Goal: Task Accomplishment & Management: Manage account settings

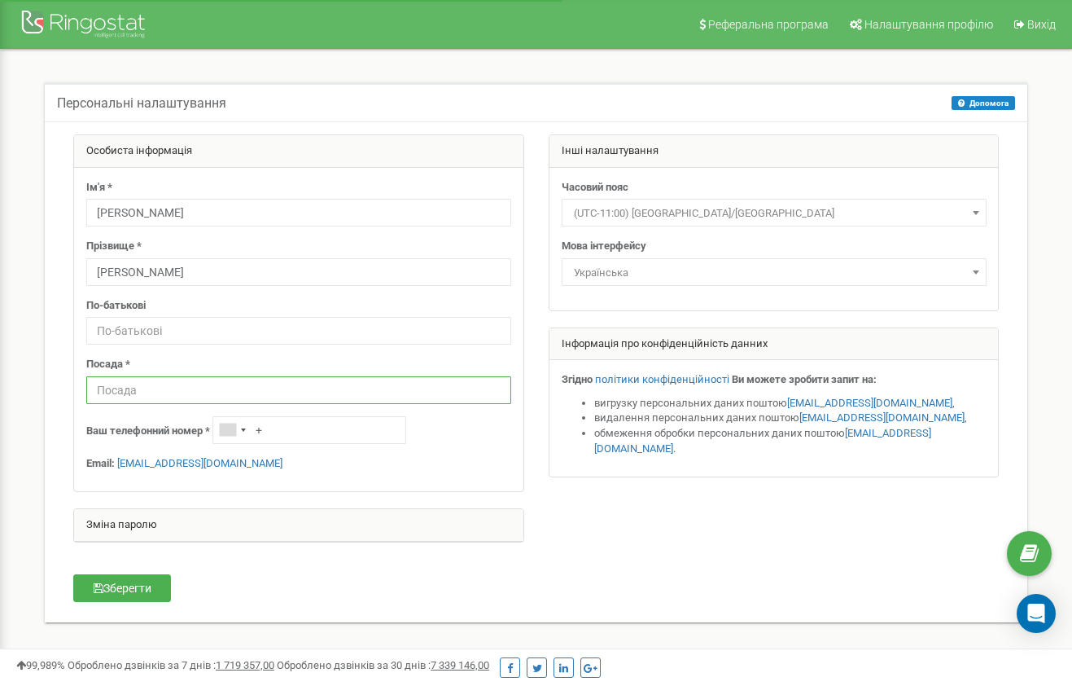
click at [258, 392] on input "text" at bounding box center [298, 390] width 425 height 28
click at [146, 581] on button "Зберегти" at bounding box center [122, 588] width 98 height 28
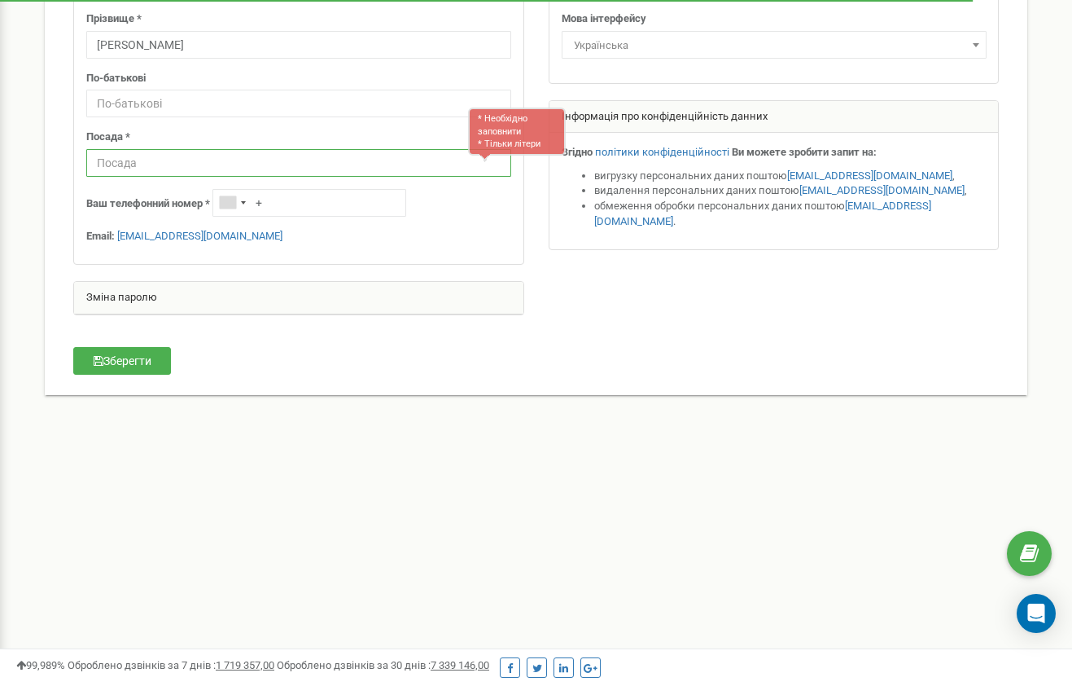
scroll to position [226, 0]
type input "R"
type input "Кваліфікатор"
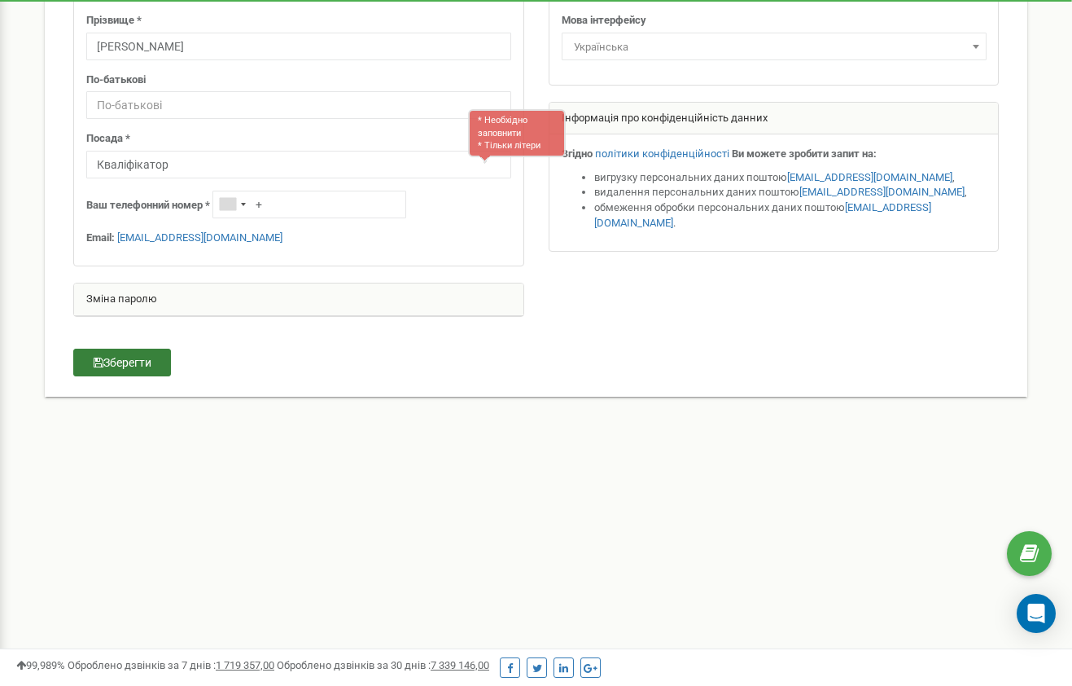
click at [150, 357] on button "Зберегти" at bounding box center [122, 363] width 98 height 28
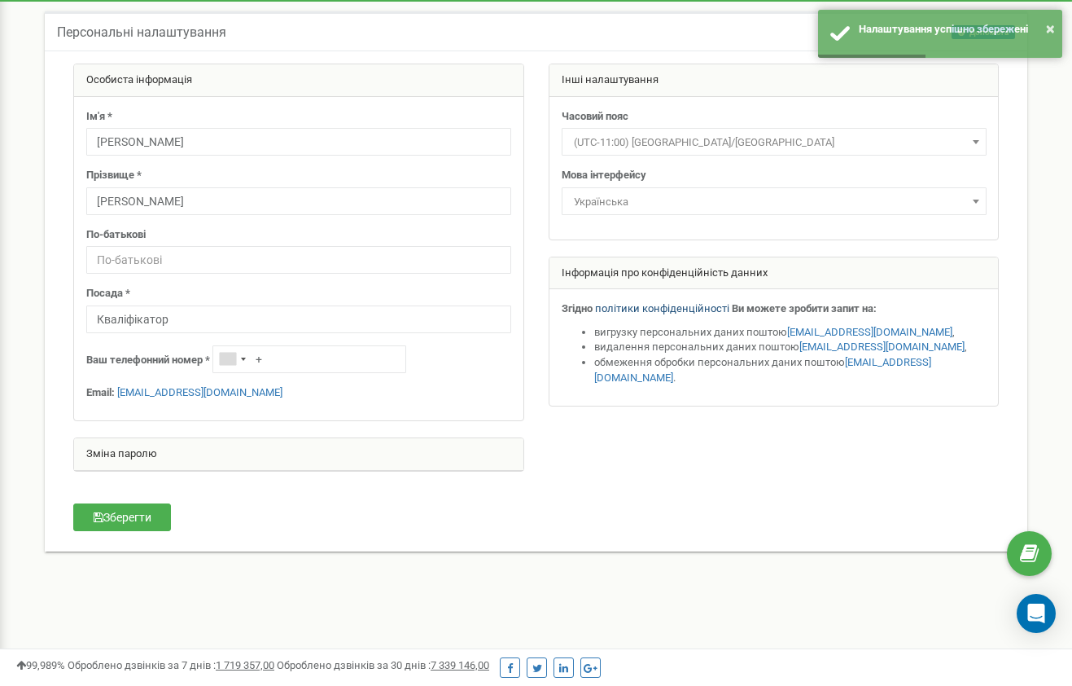
scroll to position [0, 0]
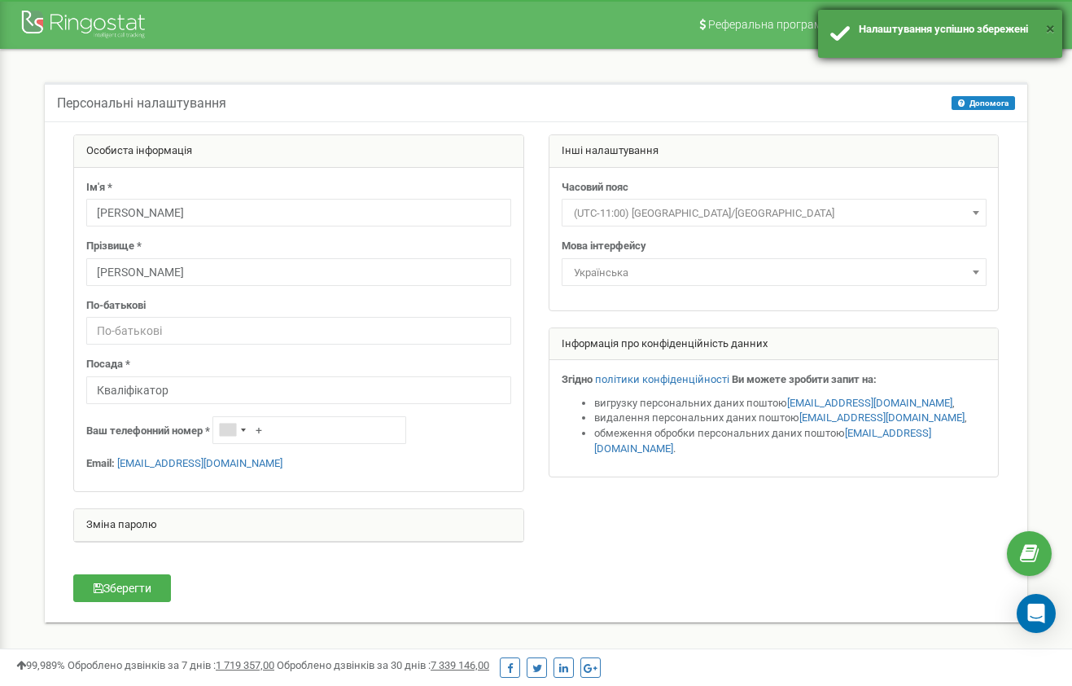
click at [1050, 28] on button "×" at bounding box center [1050, 29] width 9 height 24
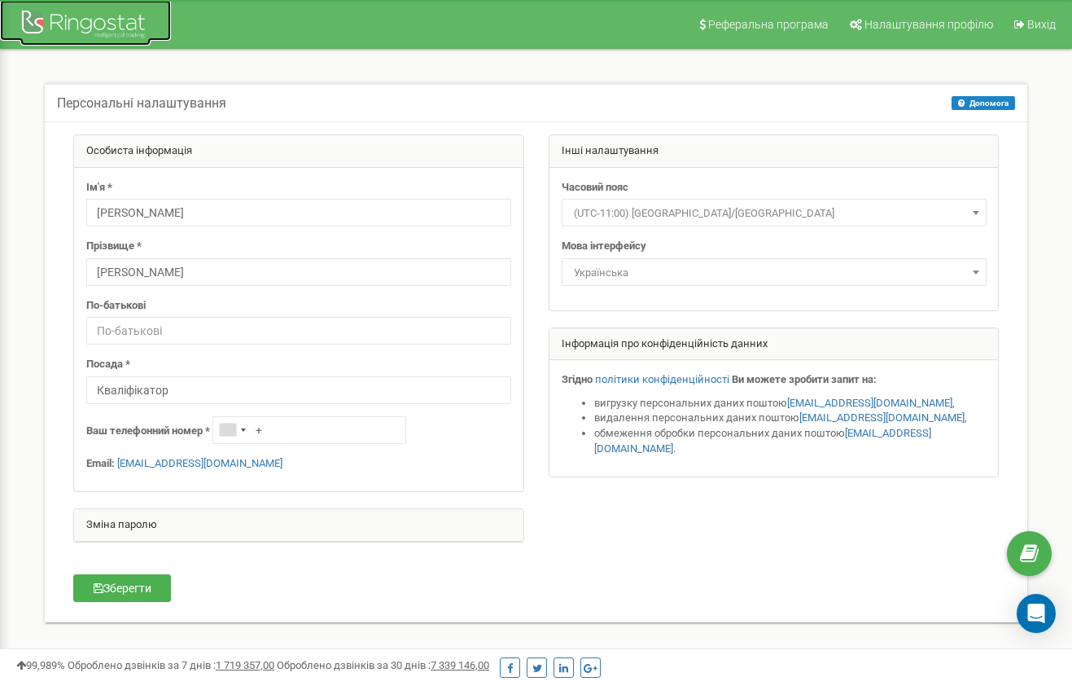
click at [112, 21] on div at bounding box center [85, 26] width 130 height 39
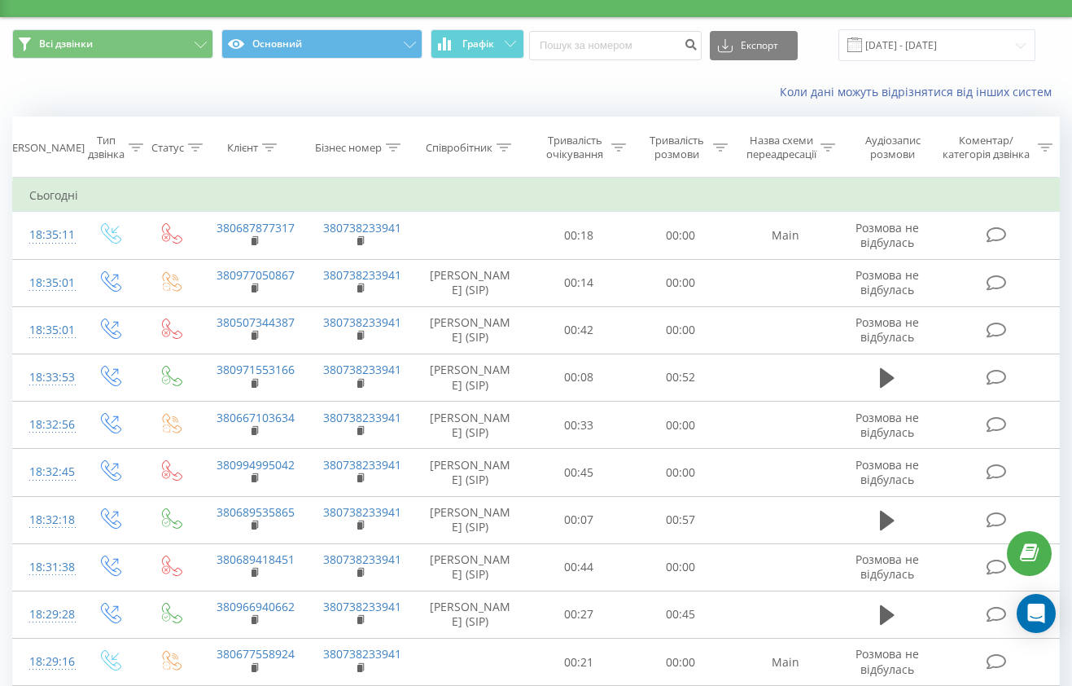
scroll to position [4, 0]
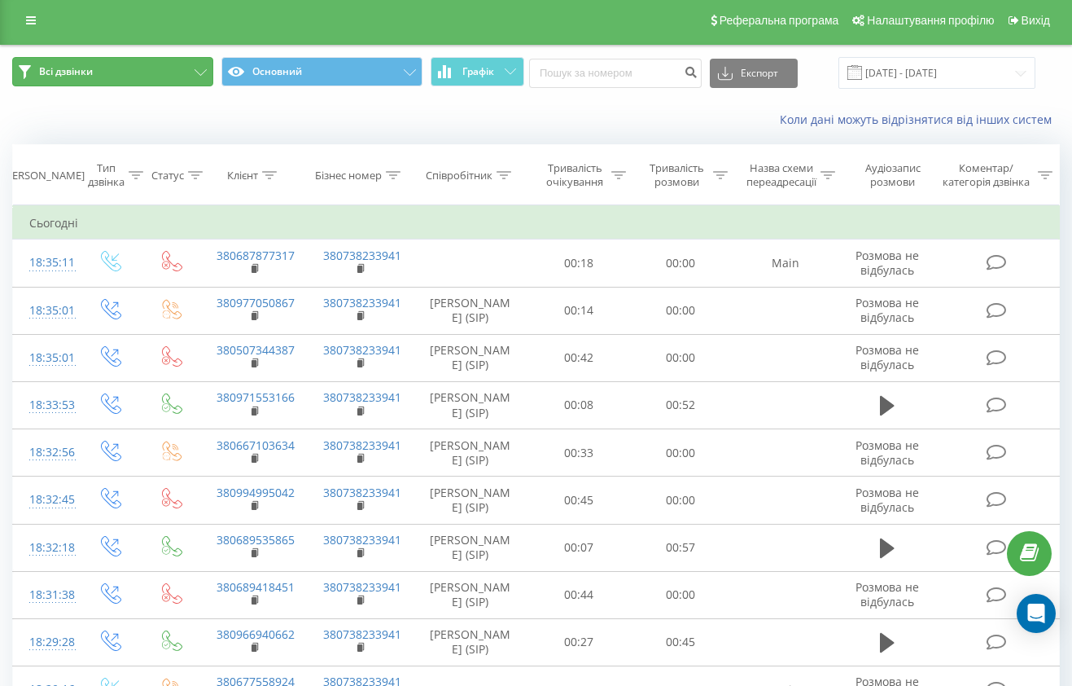
click at [199, 71] on icon at bounding box center [201, 72] width 12 height 7
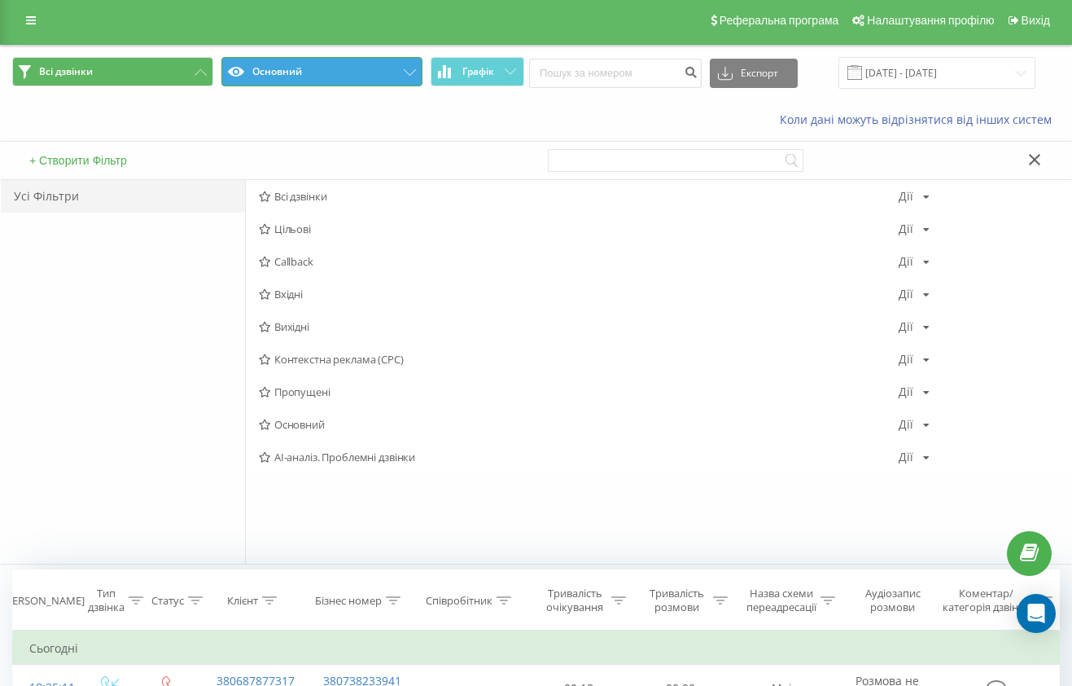
click at [261, 67] on button "Основний" at bounding box center [321, 71] width 201 height 29
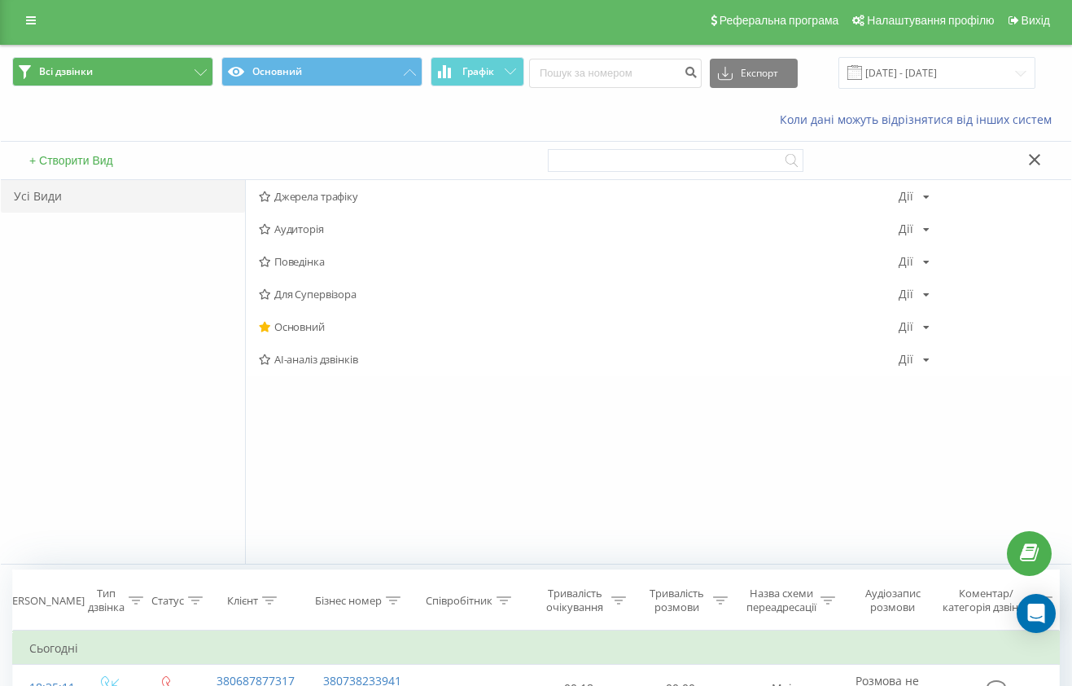
click at [331, 124] on div "Коли дані можуть відрізнятися вiд інших систем" at bounding box center [536, 119] width 1071 height 39
click at [537, 110] on div "Коли дані можуть відрізнятися вiд інших систем" at bounding box center [536, 119] width 1071 height 39
click at [1034, 157] on icon at bounding box center [1035, 159] width 12 height 11
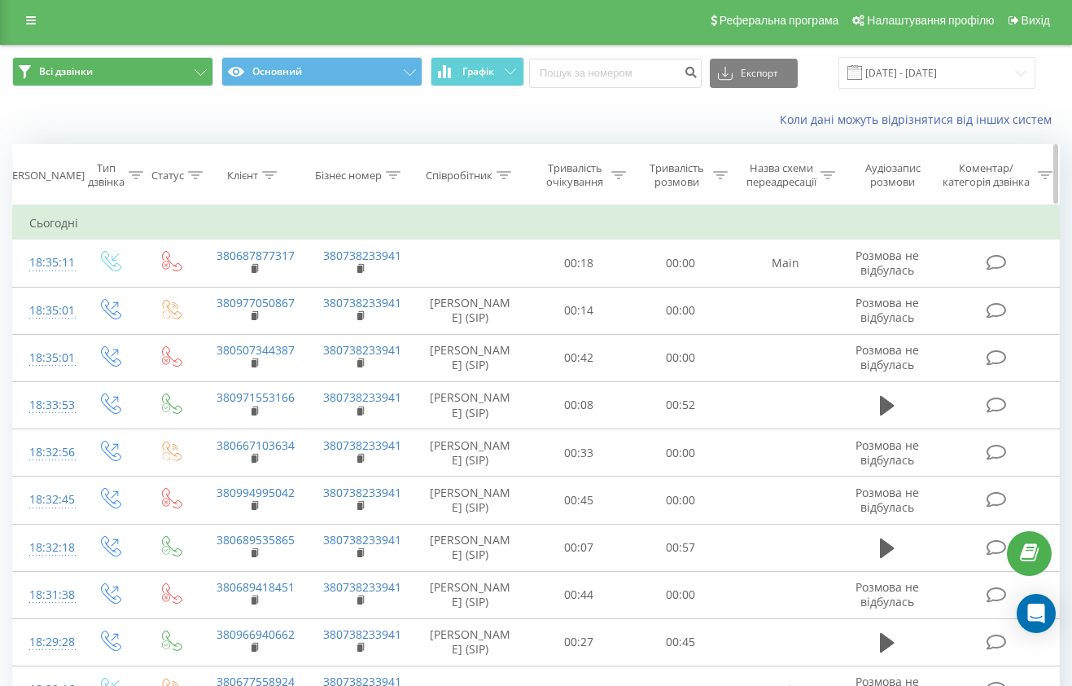
click at [498, 174] on icon at bounding box center [504, 175] width 15 height 8
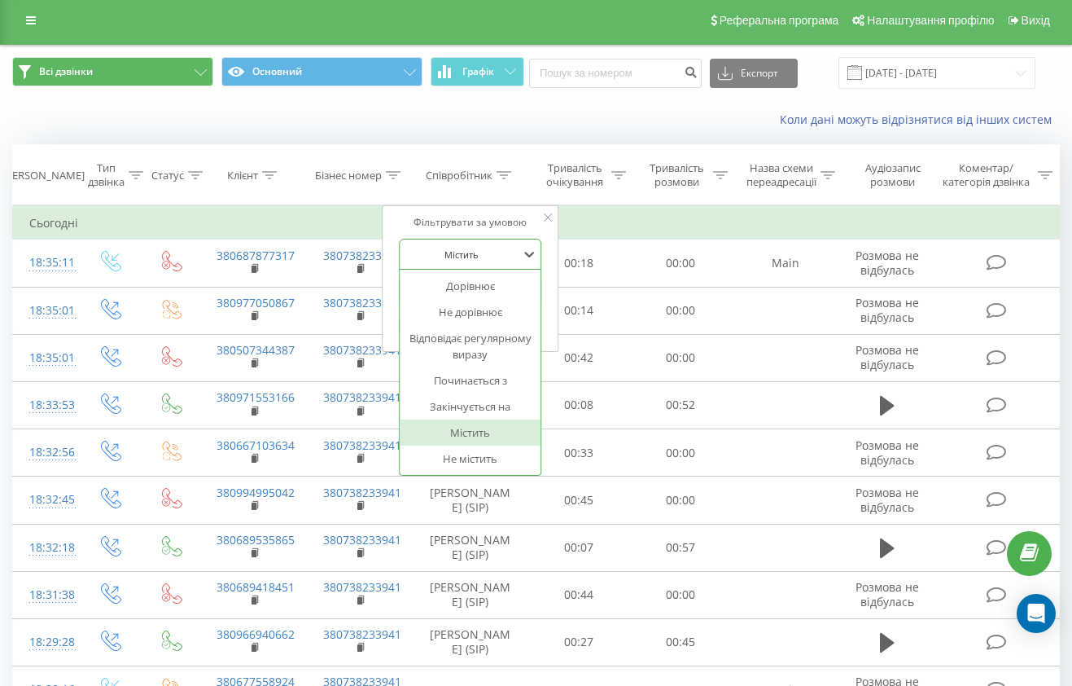
click at [480, 248] on div at bounding box center [462, 254] width 116 height 15
click at [577, 221] on td "Сьогодні" at bounding box center [536, 223] width 1047 height 33
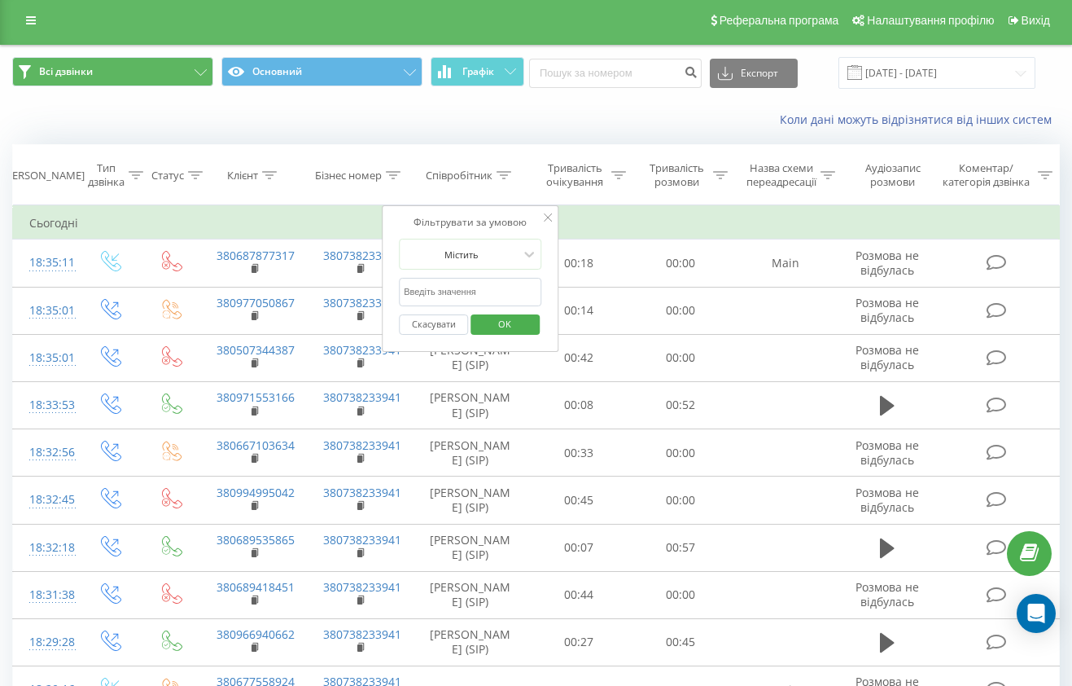
click at [502, 288] on input "text" at bounding box center [470, 292] width 143 height 29
type input "н"
click at [547, 217] on icon at bounding box center [549, 217] width 8 height 8
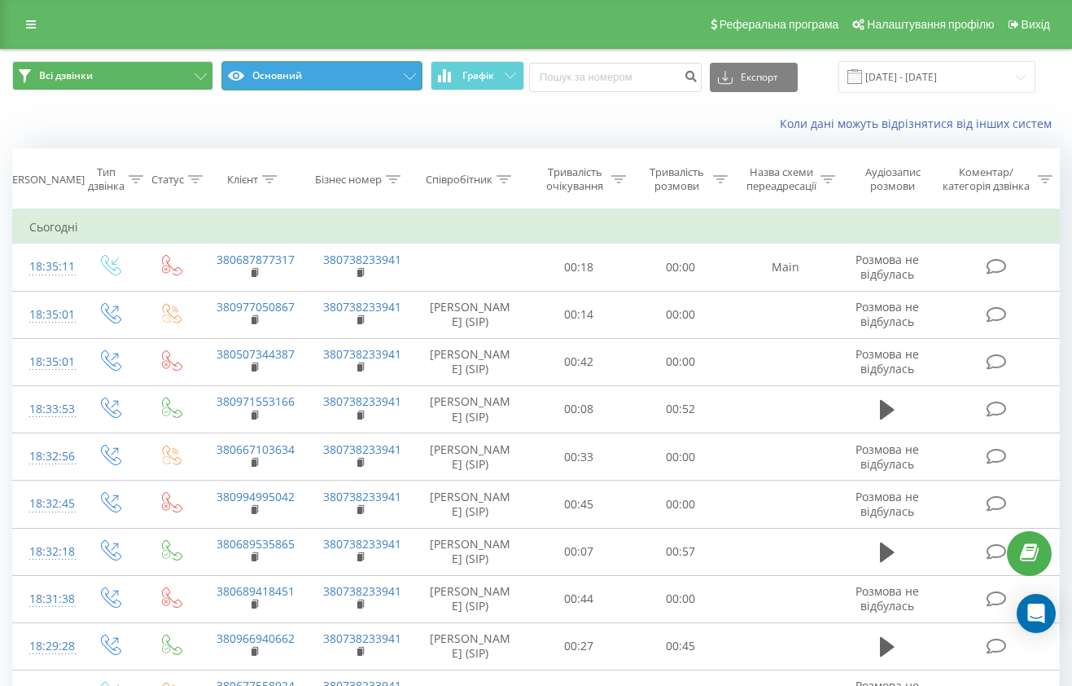
click at [397, 75] on button "Основний" at bounding box center [321, 75] width 201 height 29
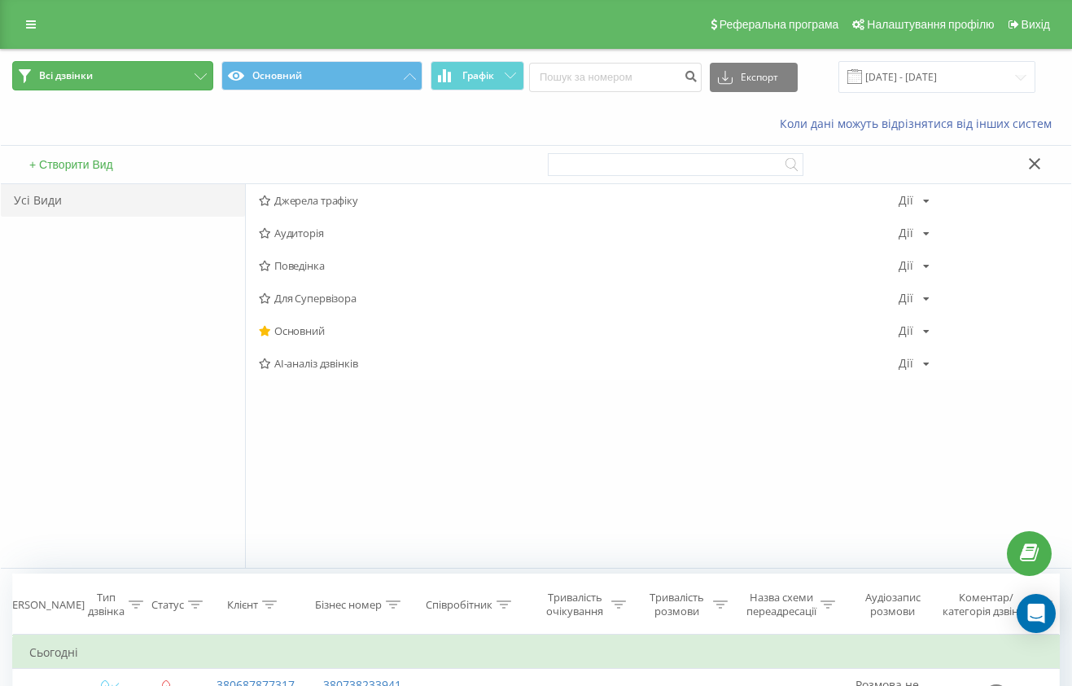
click at [204, 72] on button "Всі дзвінки" at bounding box center [112, 75] width 201 height 29
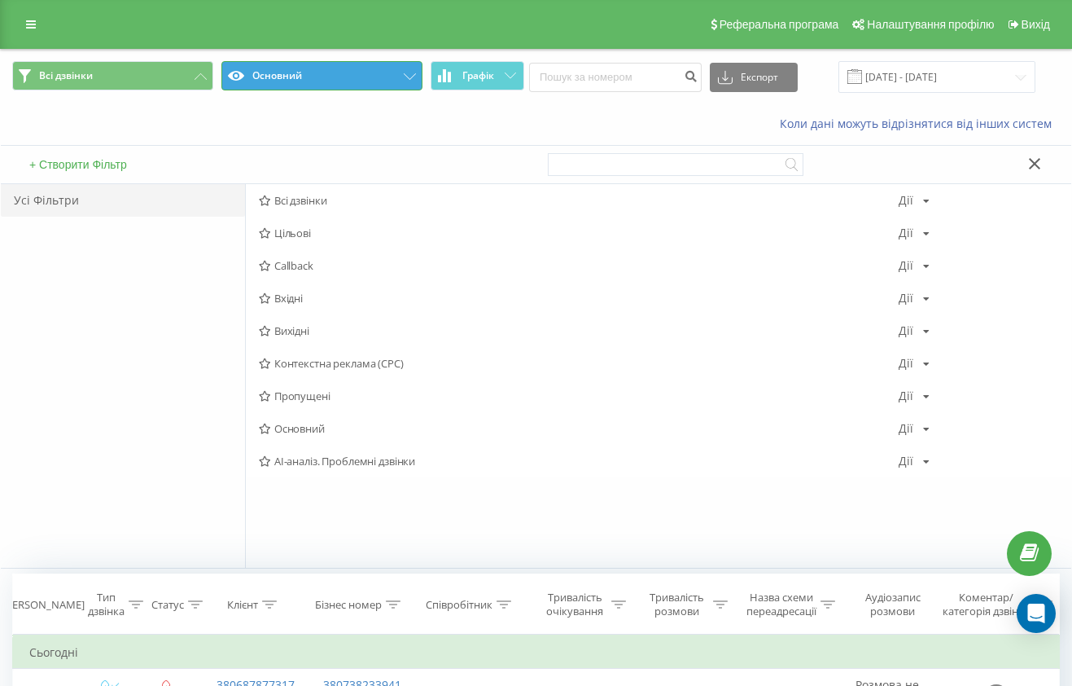
click at [274, 70] on button "Основний" at bounding box center [321, 75] width 201 height 29
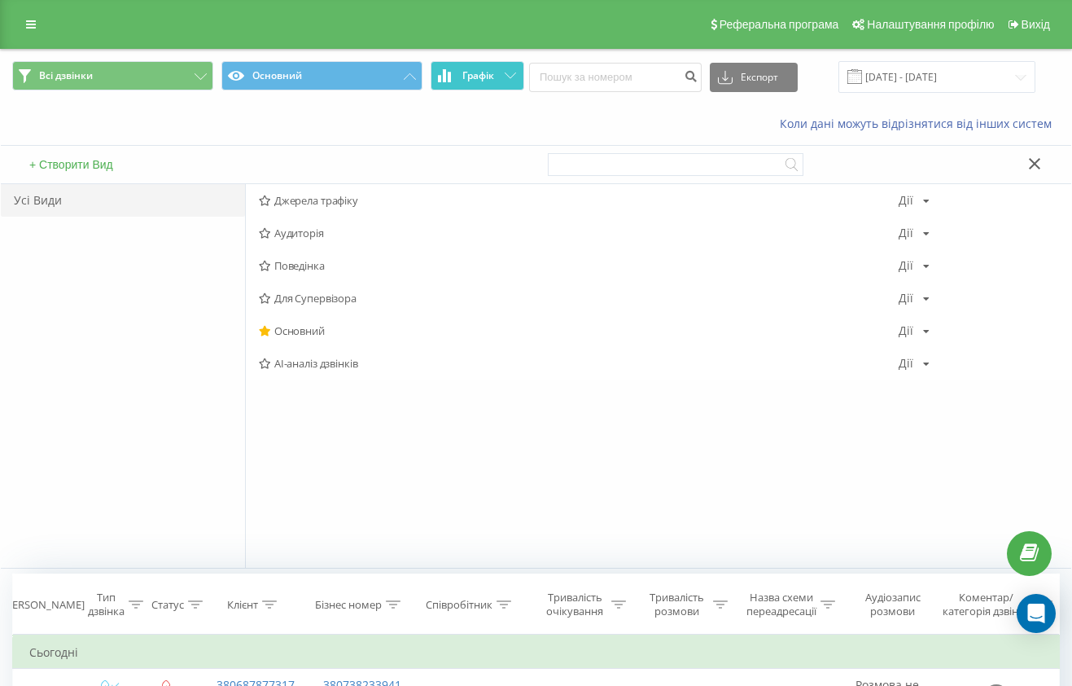
click at [506, 74] on icon at bounding box center [510, 75] width 11 height 6
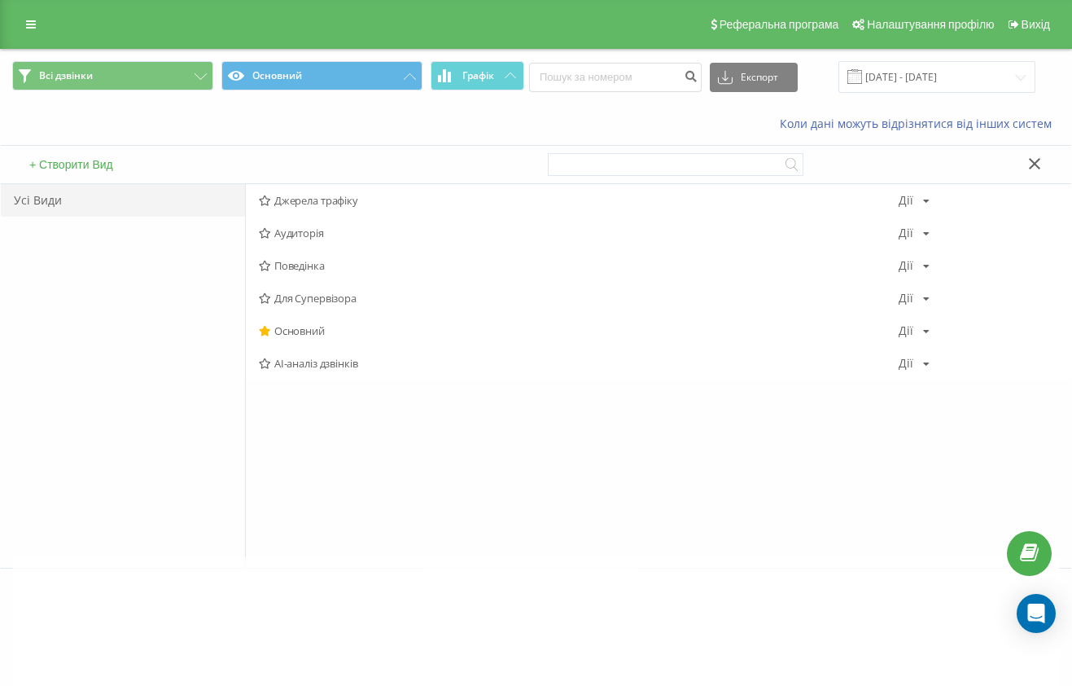
click at [365, 113] on div "Коли дані можуть відрізнятися вiд інших систем" at bounding box center [536, 123] width 1071 height 39
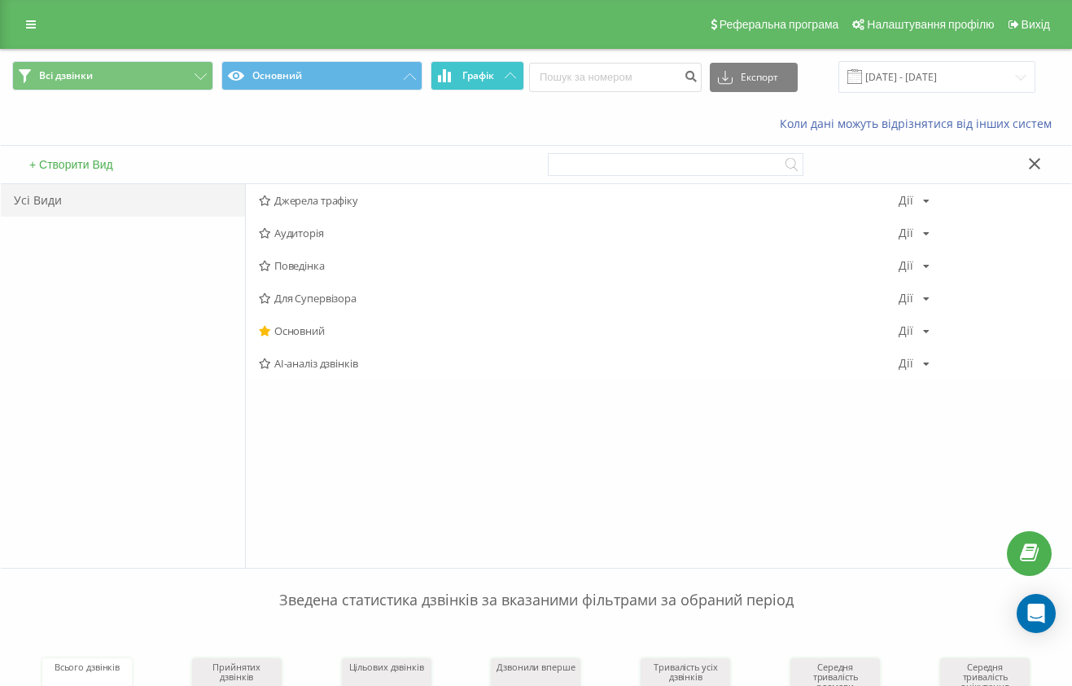
click at [325, 105] on div "Коли дані можуть відрізнятися вiд інших систем" at bounding box center [536, 123] width 1071 height 39
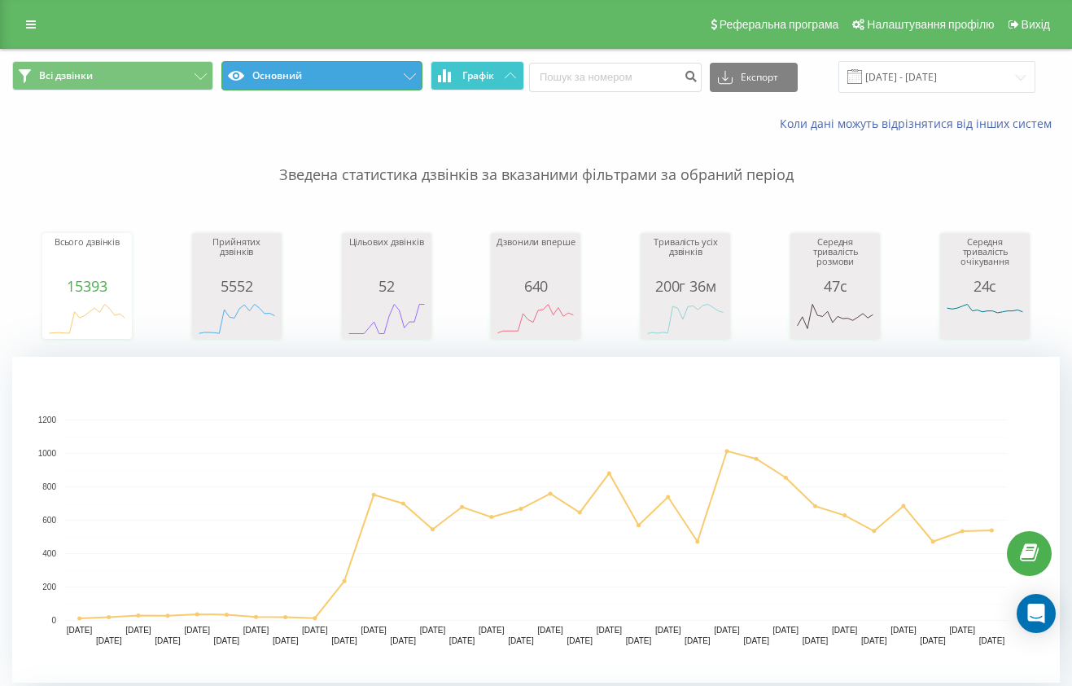
click at [342, 69] on button "Основний" at bounding box center [321, 75] width 201 height 29
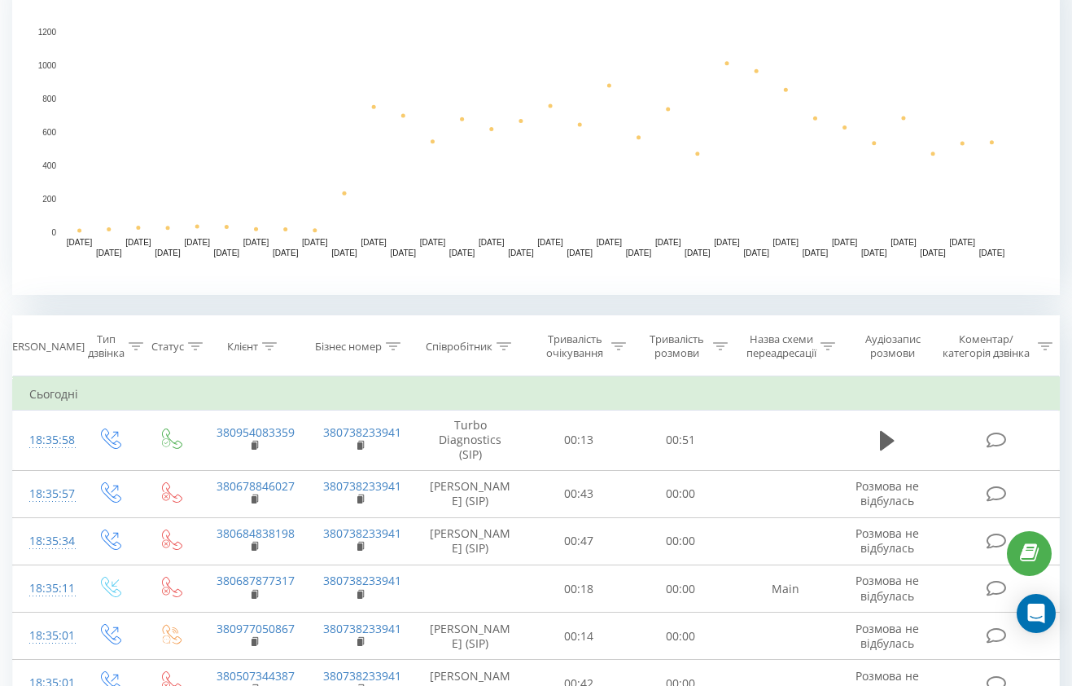
scroll to position [428, 0]
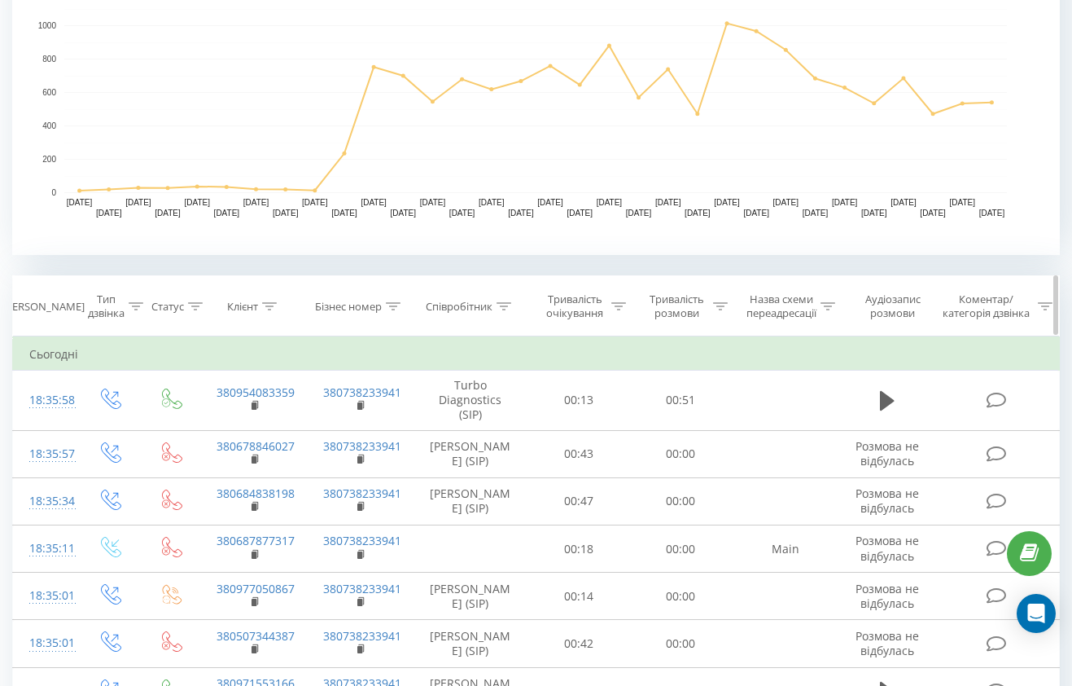
click at [483, 303] on div "Співробітник" at bounding box center [459, 307] width 67 height 14
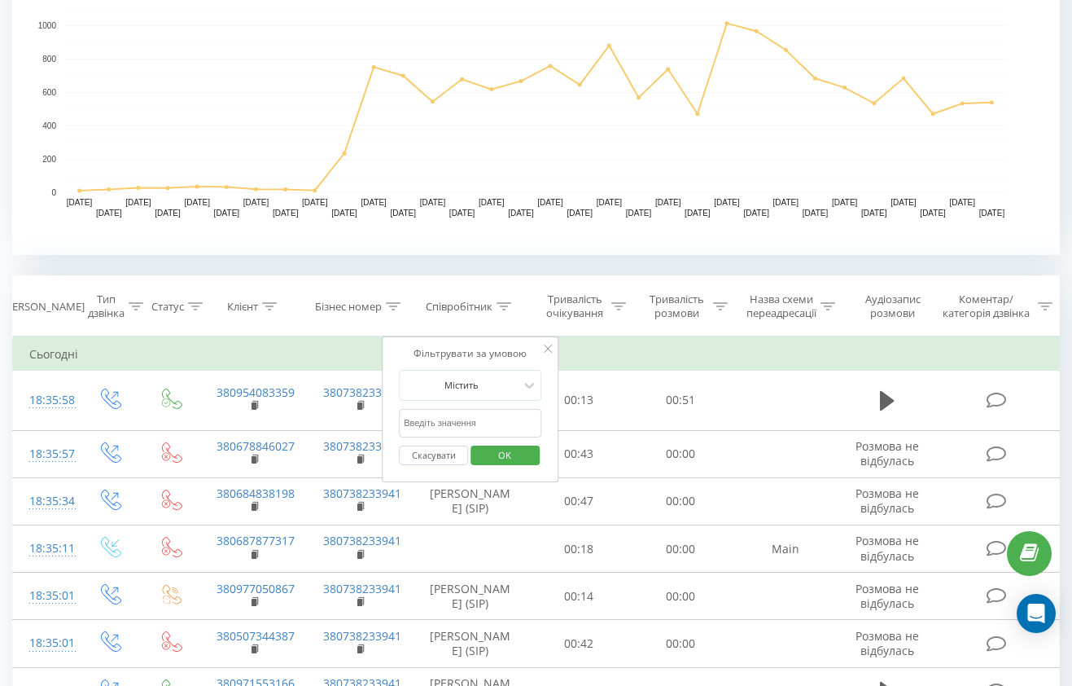
click at [487, 422] on input "text" at bounding box center [470, 423] width 143 height 29
type input "[PERSON_NAME]"
click at [542, 456] on div "Скасувати OK" at bounding box center [470, 455] width 143 height 37
click at [512, 455] on span "OK" at bounding box center [505, 454] width 46 height 25
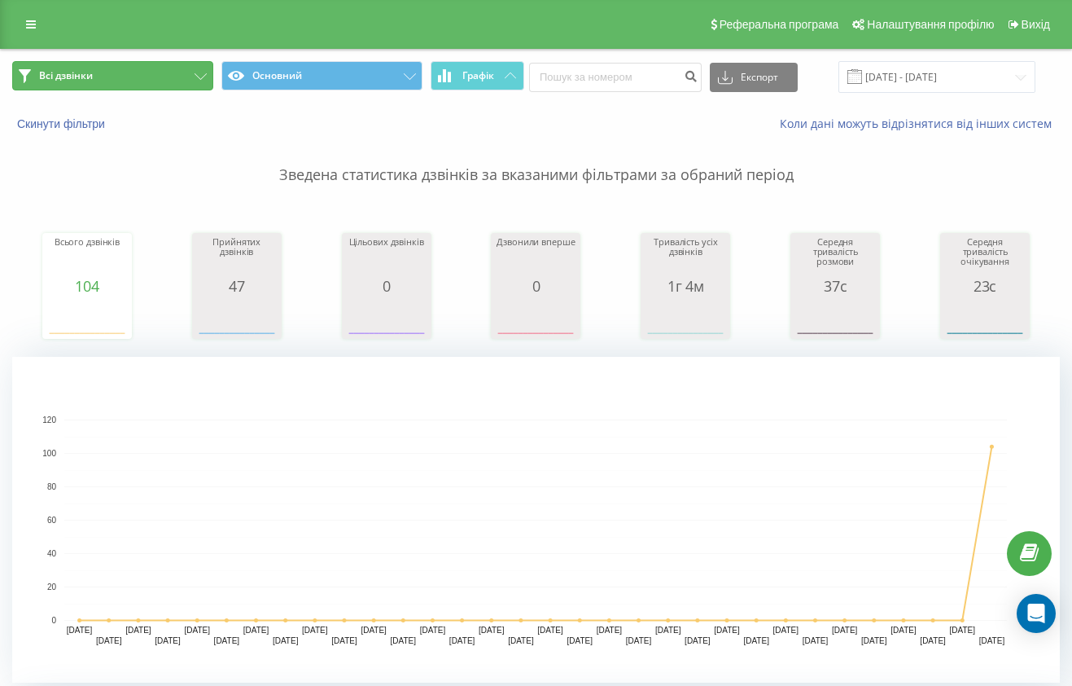
click at [80, 74] on span "Всі дзвінки" at bounding box center [66, 75] width 54 height 13
click at [31, 24] on icon at bounding box center [31, 24] width 10 height 11
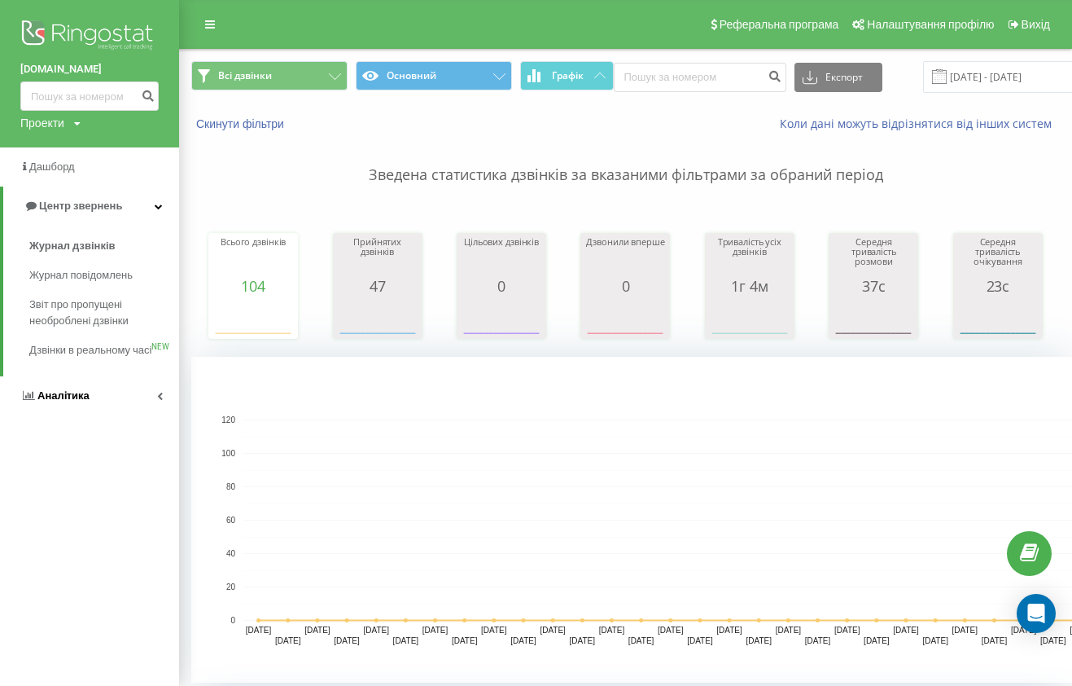
click at [87, 410] on link "Аналiтика" at bounding box center [89, 395] width 179 height 39
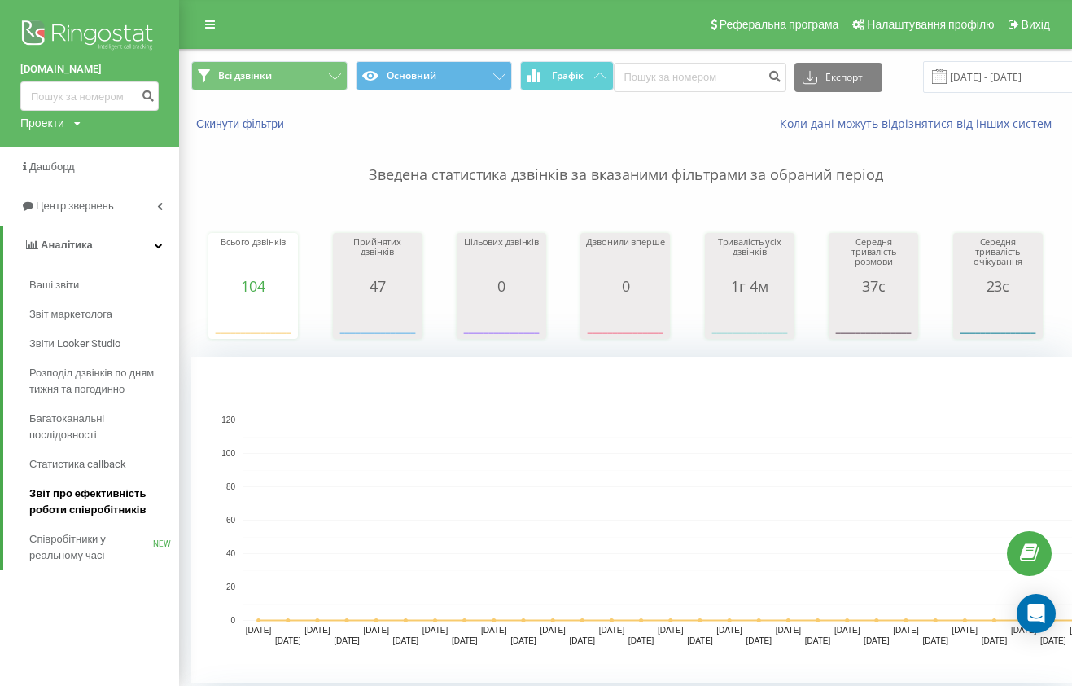
click at [103, 499] on span "Звіт про ефективність роботи співробітників" at bounding box center [100, 501] width 142 height 33
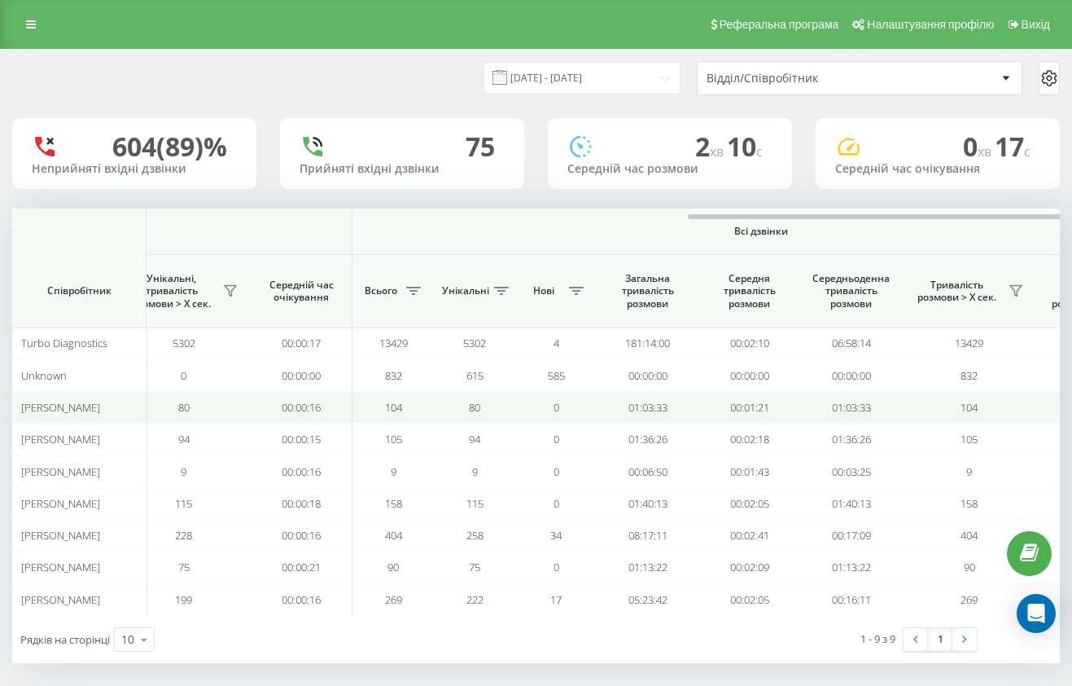
scroll to position [0, 1224]
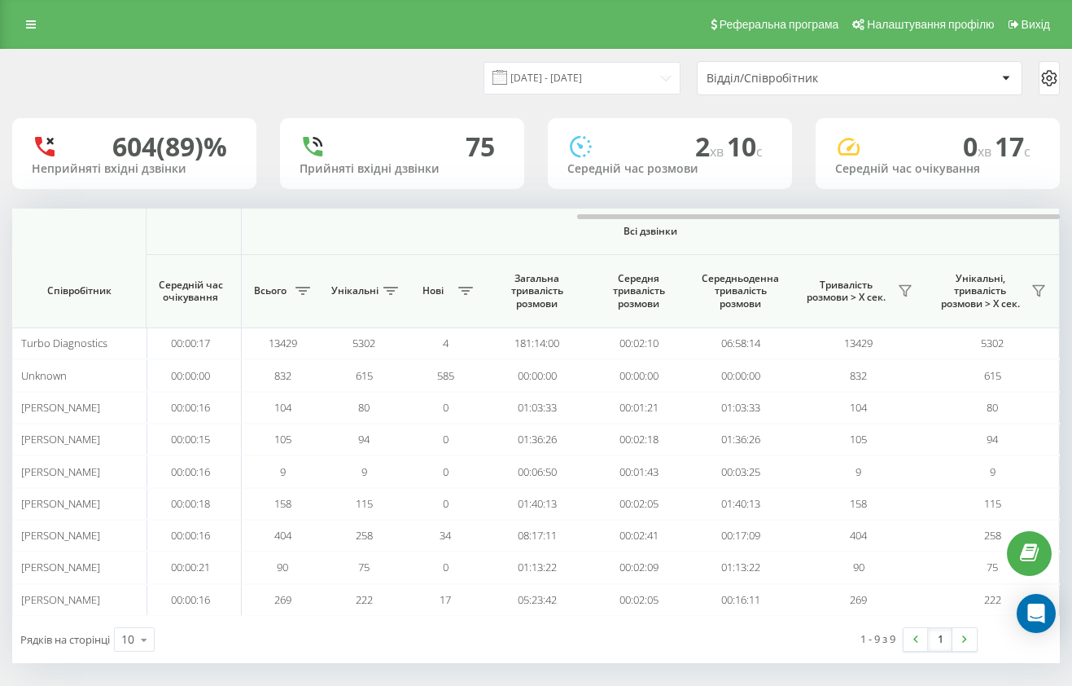
click at [1051, 82] on icon at bounding box center [1049, 78] width 14 height 15
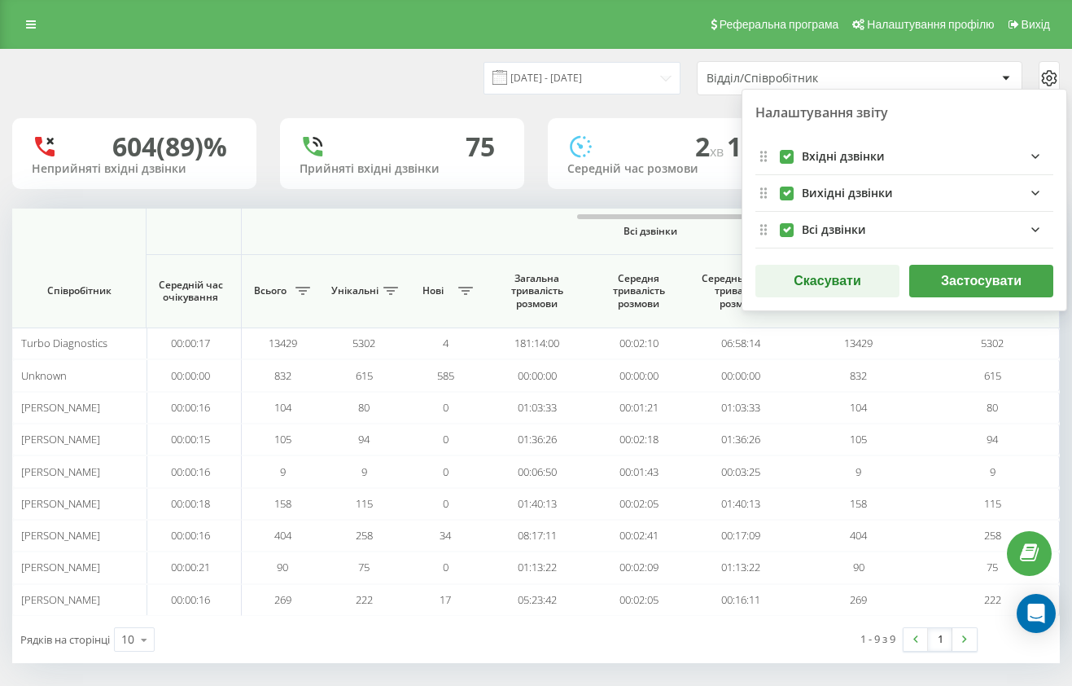
click at [791, 186] on label "outgoingFields quote list" at bounding box center [787, 186] width 14 height 0
checkbox input "false"
click at [784, 150] on label "incomingFields quote list" at bounding box center [787, 150] width 14 height 0
checkbox input "false"
click at [967, 289] on button "Застосувати" at bounding box center [982, 281] width 144 height 33
